Goal: Task Accomplishment & Management: Manage account settings

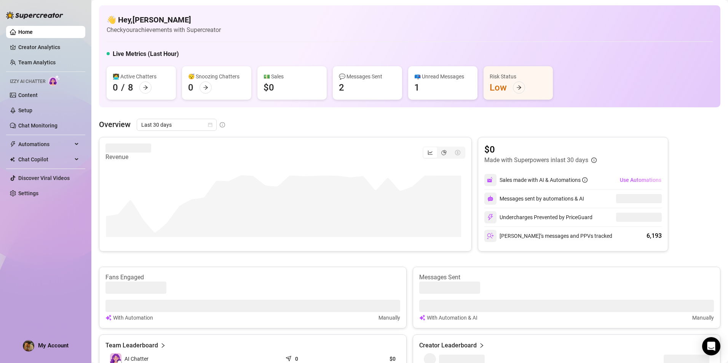
click at [336, 30] on div "👋 Hey, [PERSON_NAME] Check your achievements with Supercreator" at bounding box center [410, 24] width 606 height 20
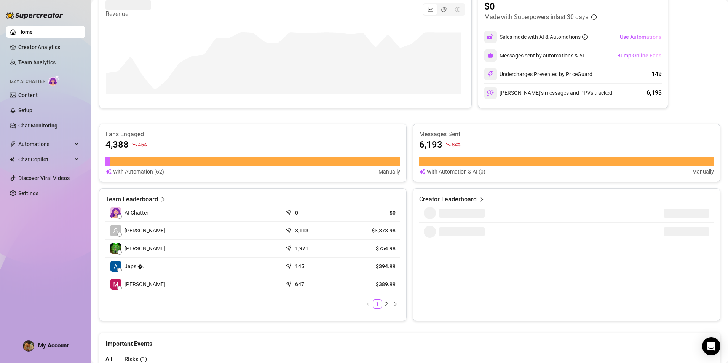
scroll to position [170, 0]
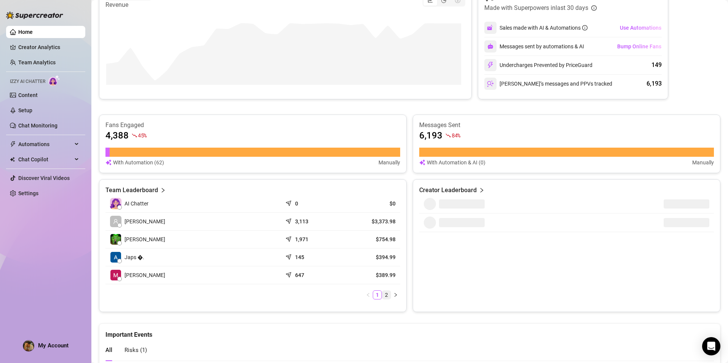
click at [384, 296] on link "2" at bounding box center [386, 295] width 8 height 8
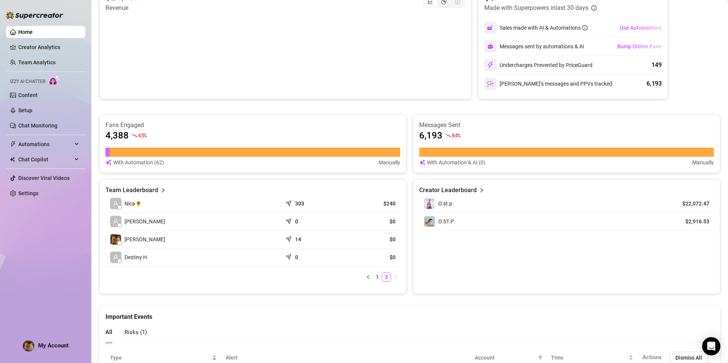
scroll to position [173, 0]
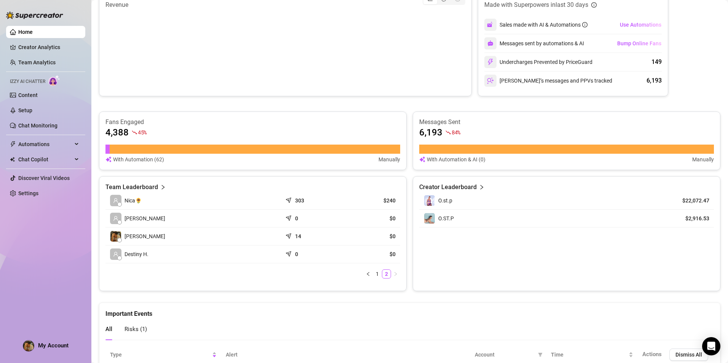
click at [374, 279] on div "Nica🌻 303 $240 Mimi 0 $0 Vince B. 14 $0 Destiny H. 0 $0 1 2" at bounding box center [252, 238] width 295 height 93
click at [375, 276] on link "1" at bounding box center [377, 274] width 8 height 8
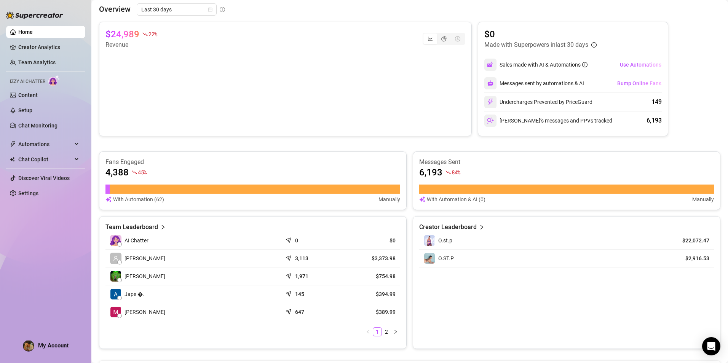
scroll to position [97, 0]
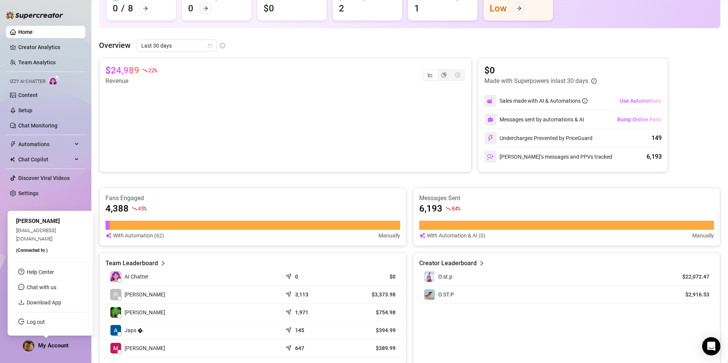
click at [46, 347] on span "My Account" at bounding box center [53, 345] width 30 height 7
click at [45, 322] on link "Log out" at bounding box center [36, 322] width 18 height 6
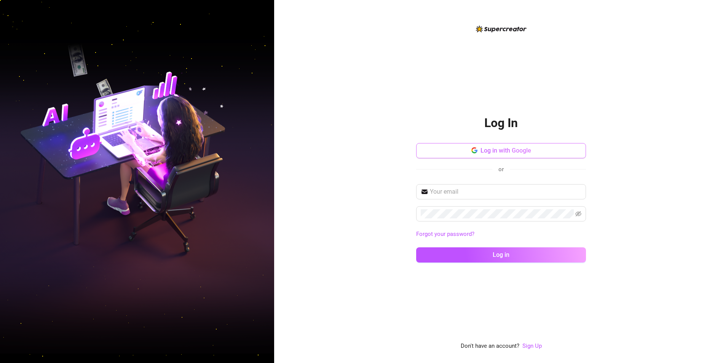
click at [501, 158] on button "Log in with Google" at bounding box center [501, 150] width 170 height 15
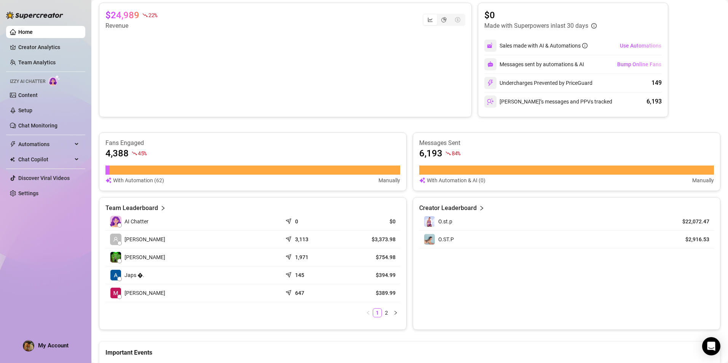
scroll to position [152, 0]
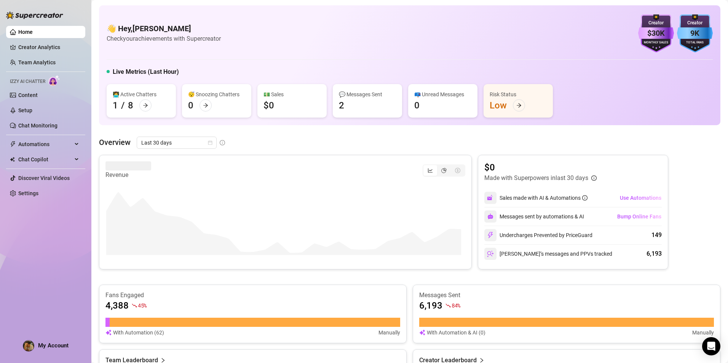
scroll to position [152, 0]
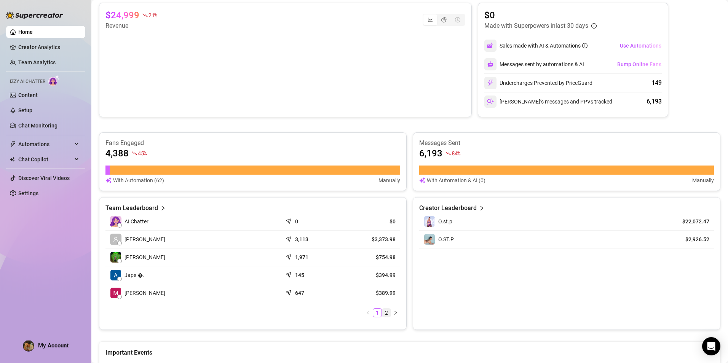
click at [385, 311] on link "2" at bounding box center [386, 313] width 8 height 8
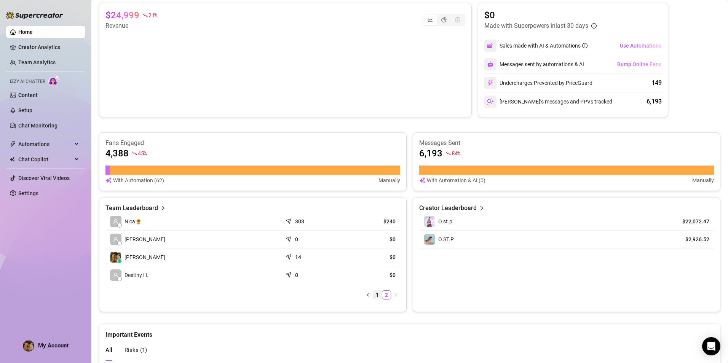
click at [373, 297] on link "1" at bounding box center [377, 295] width 8 height 8
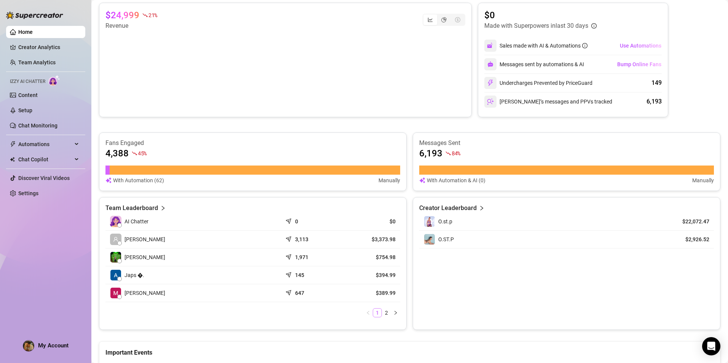
click at [378, 312] on link "1" at bounding box center [377, 313] width 8 height 8
click at [383, 313] on link "2" at bounding box center [386, 313] width 8 height 8
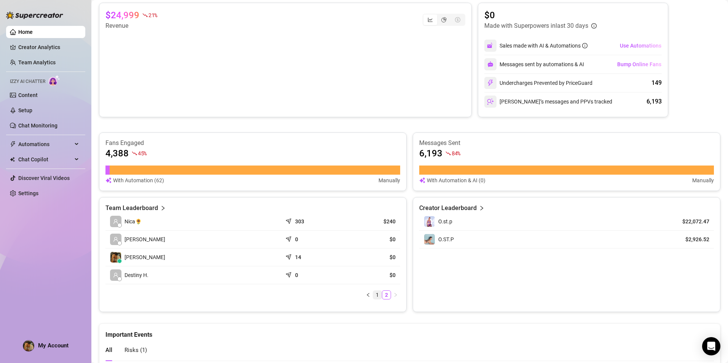
click at [375, 296] on link "1" at bounding box center [377, 295] width 8 height 8
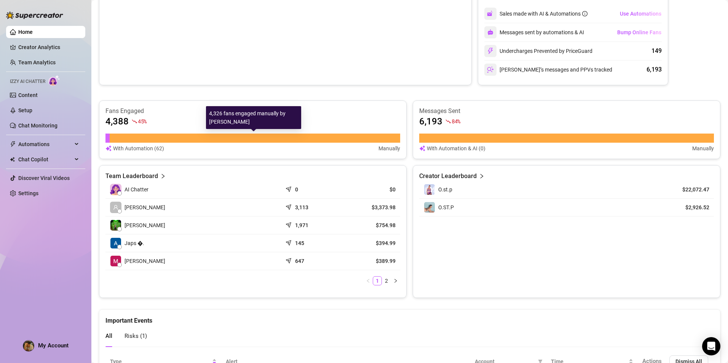
scroll to position [242, 0]
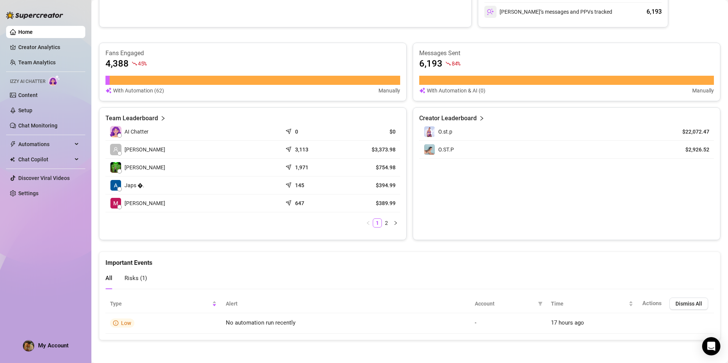
click at [137, 278] on span "Risks ( 1 )" at bounding box center [135, 278] width 22 height 7
click at [55, 349] on div "My Account" at bounding box center [46, 345] width 46 height 11
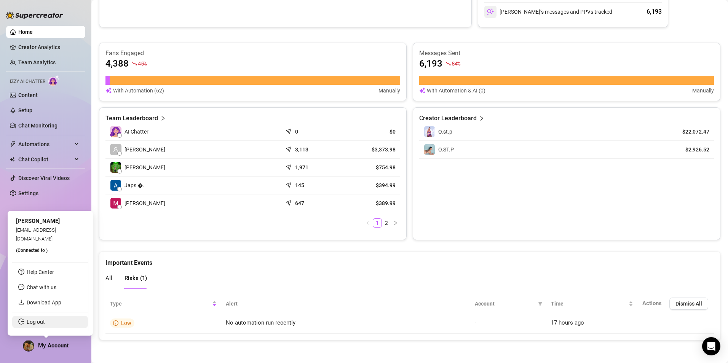
click at [44, 323] on link "Log out" at bounding box center [36, 322] width 18 height 6
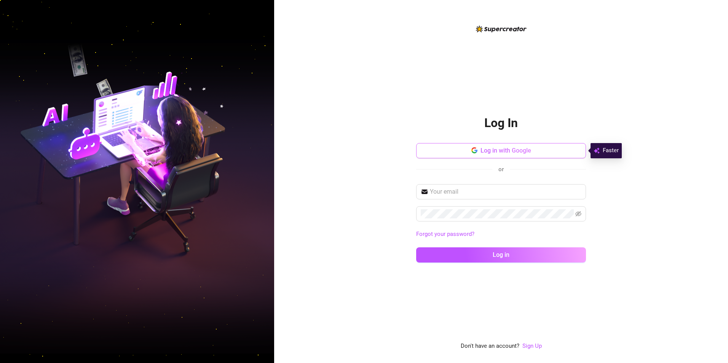
click at [533, 148] on button "Log in with Google" at bounding box center [501, 150] width 170 height 15
